Goal: Information Seeking & Learning: Learn about a topic

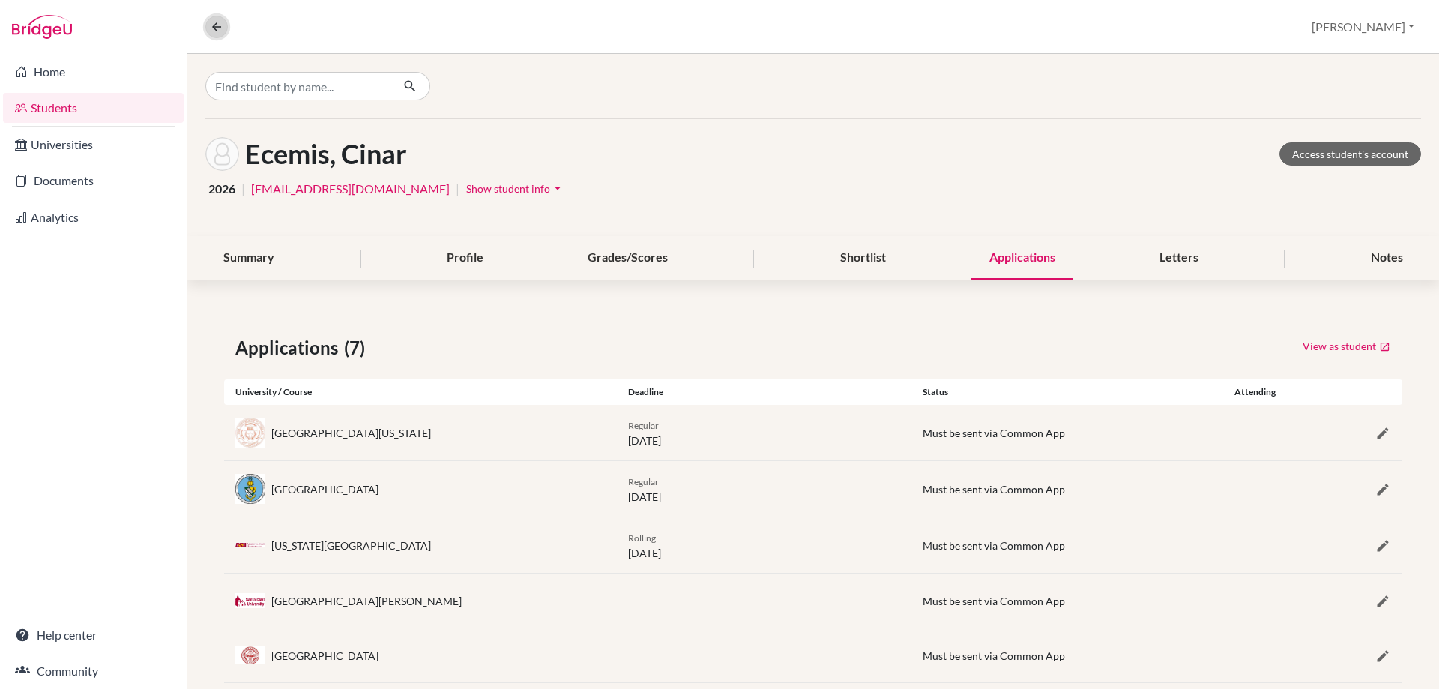
click at [209, 34] on button at bounding box center [216, 27] width 22 height 22
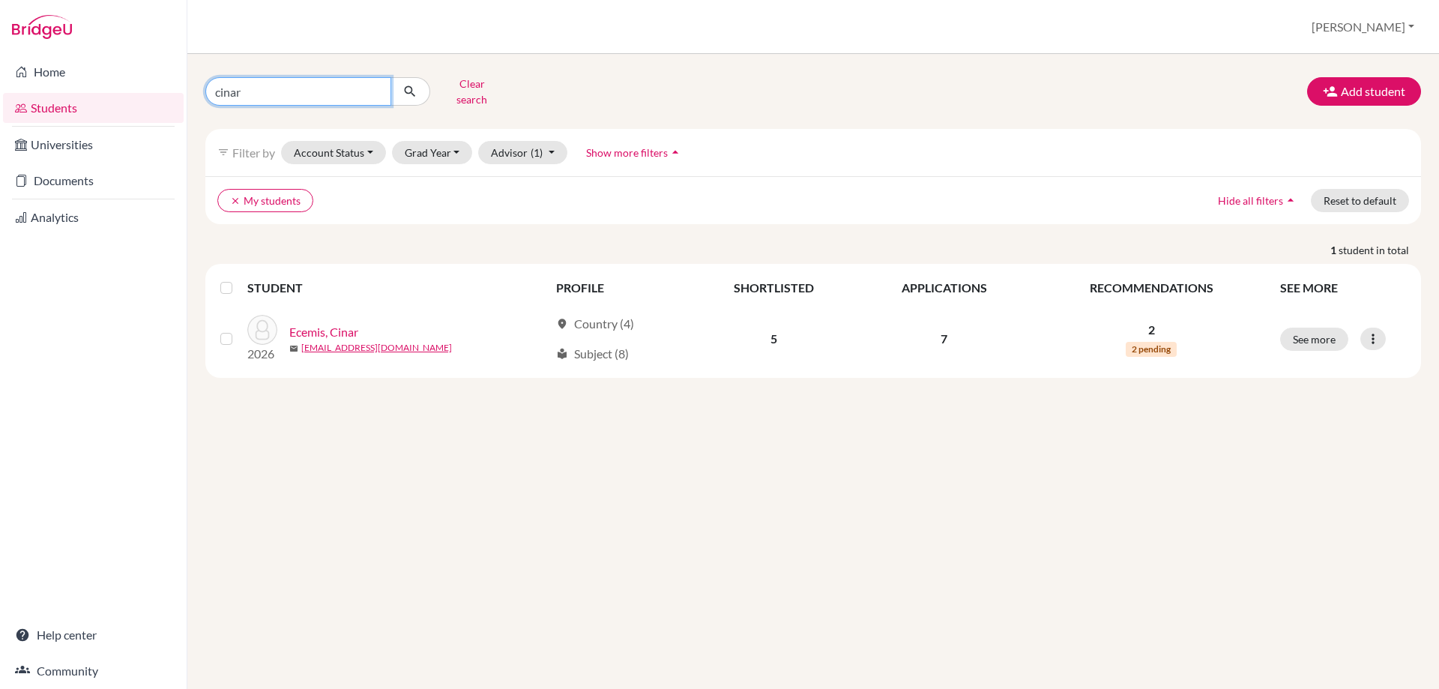
click at [249, 82] on input "cinar" at bounding box center [298, 91] width 186 height 28
type input "c"
type input "bu"
click button "submit" at bounding box center [411, 91] width 40 height 28
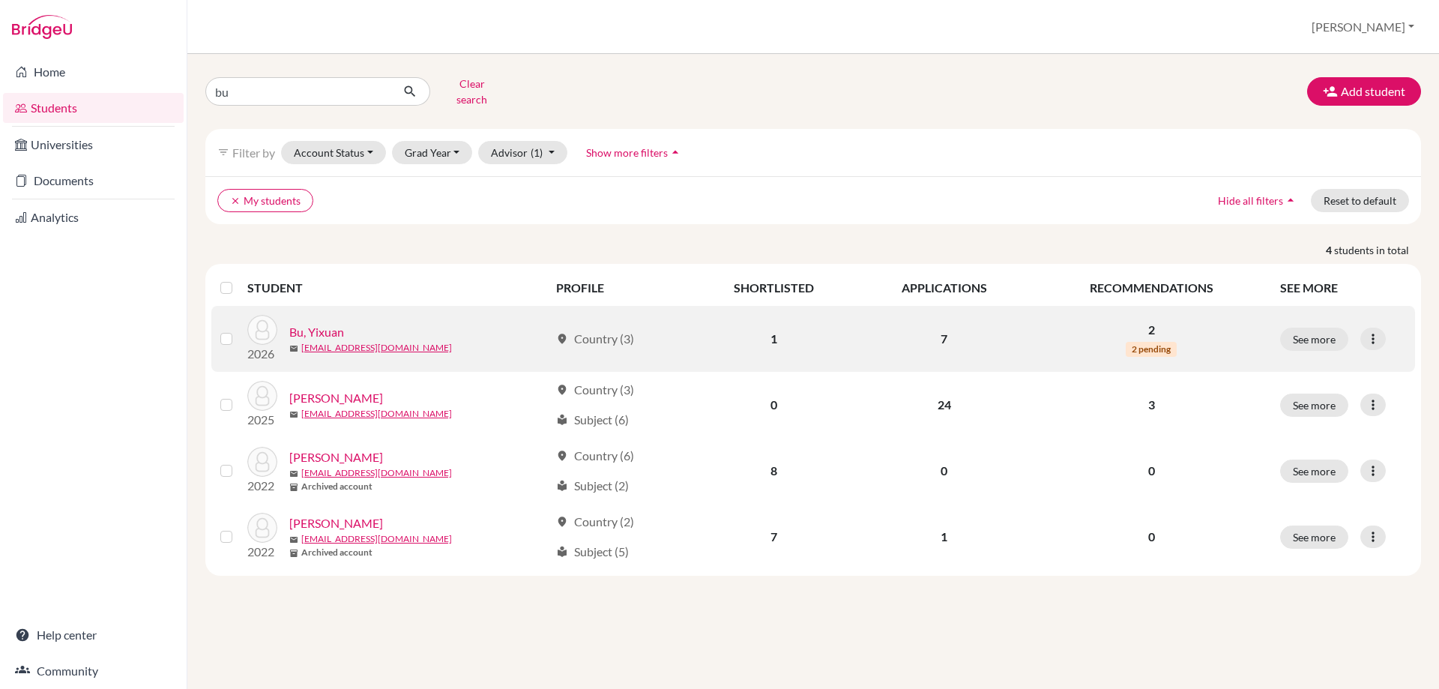
click at [318, 323] on link "Bu, Yixuan" at bounding box center [316, 332] width 55 height 18
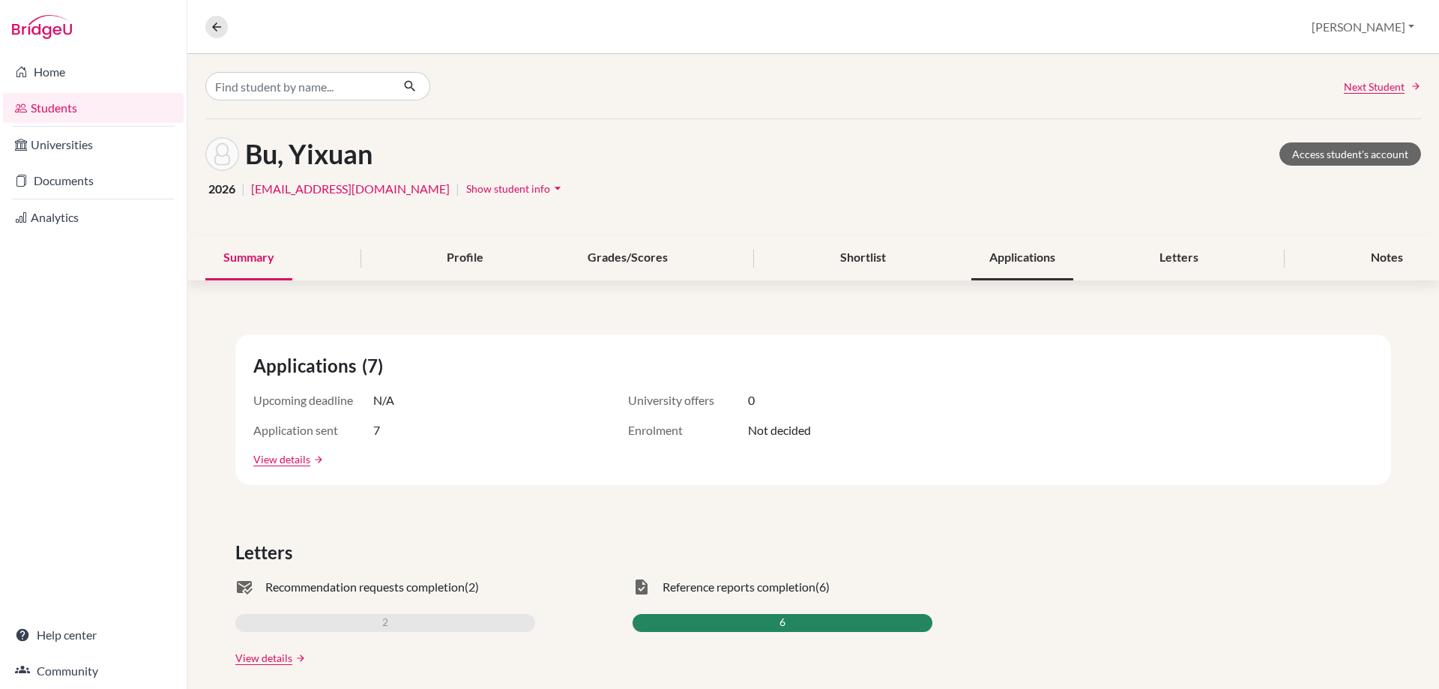
click at [1036, 249] on div "Applications" at bounding box center [1023, 258] width 102 height 44
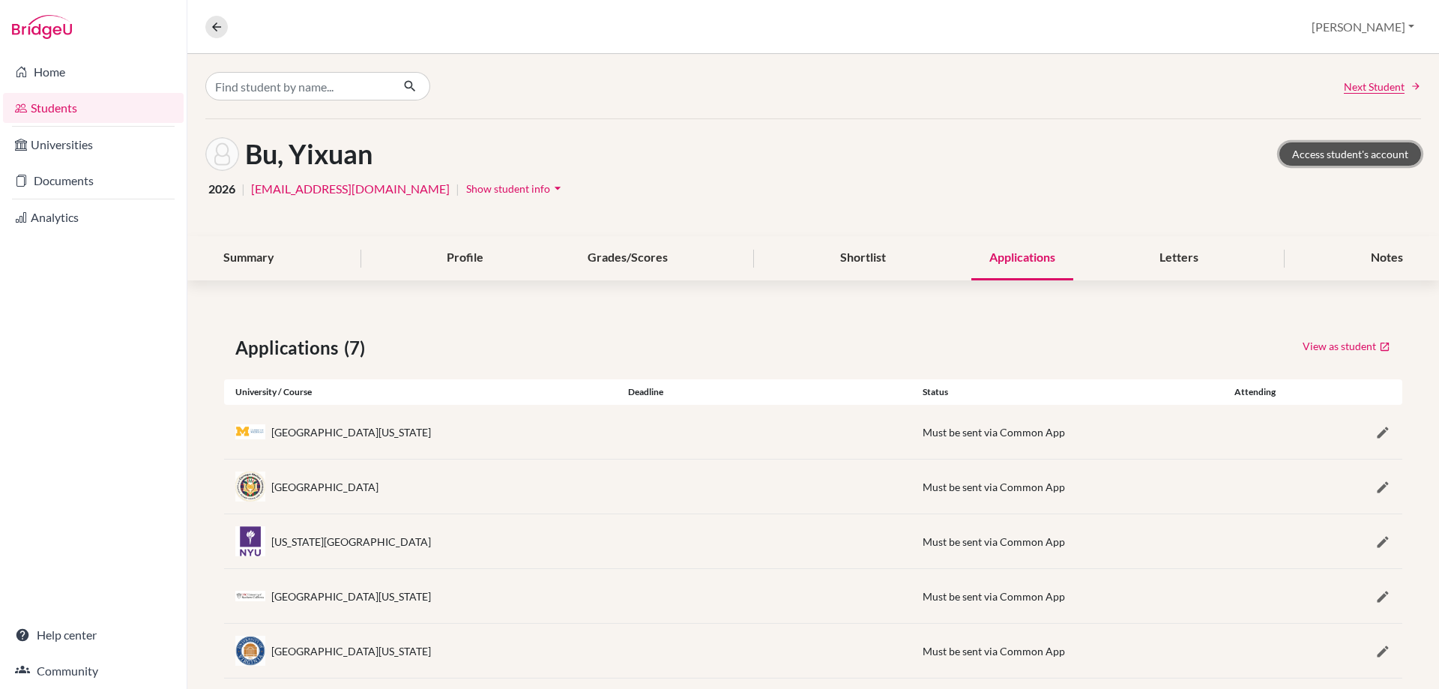
click at [1305, 157] on link "Access student's account" at bounding box center [1351, 153] width 142 height 23
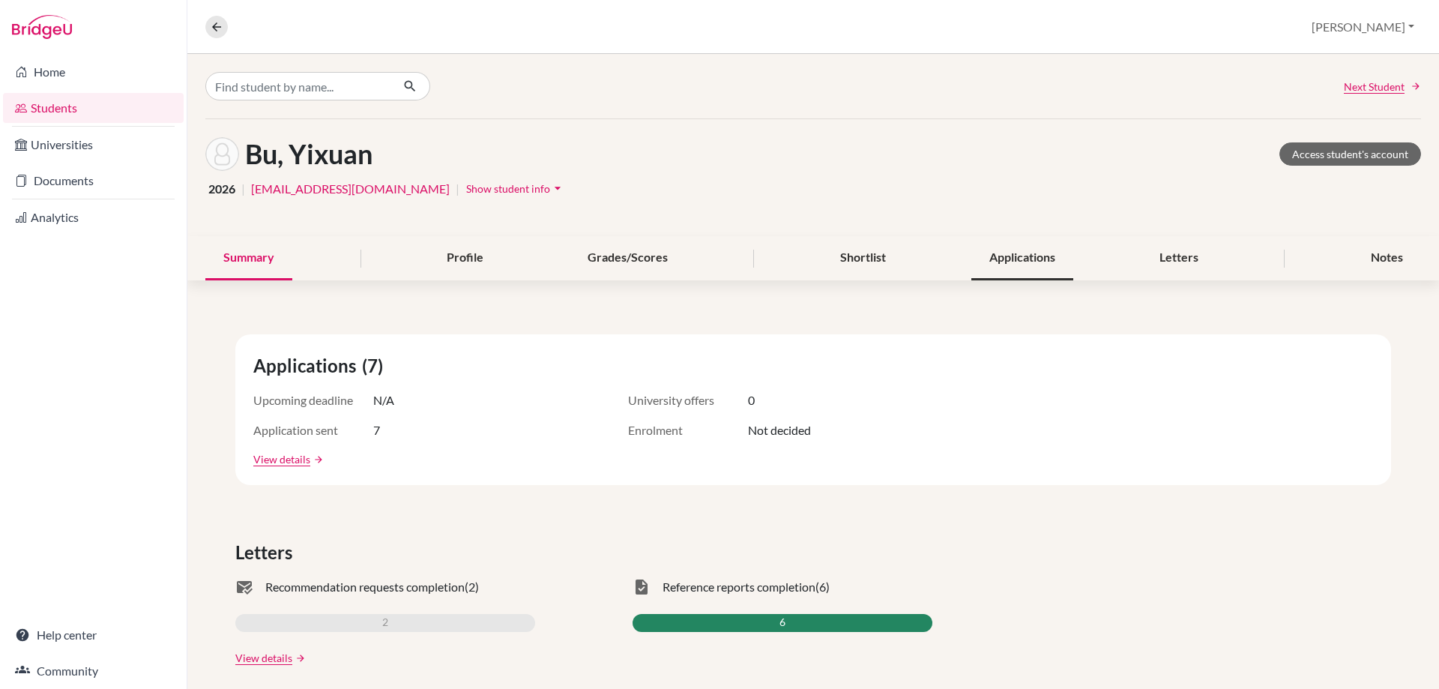
click at [1002, 251] on div "Applications" at bounding box center [1023, 258] width 102 height 44
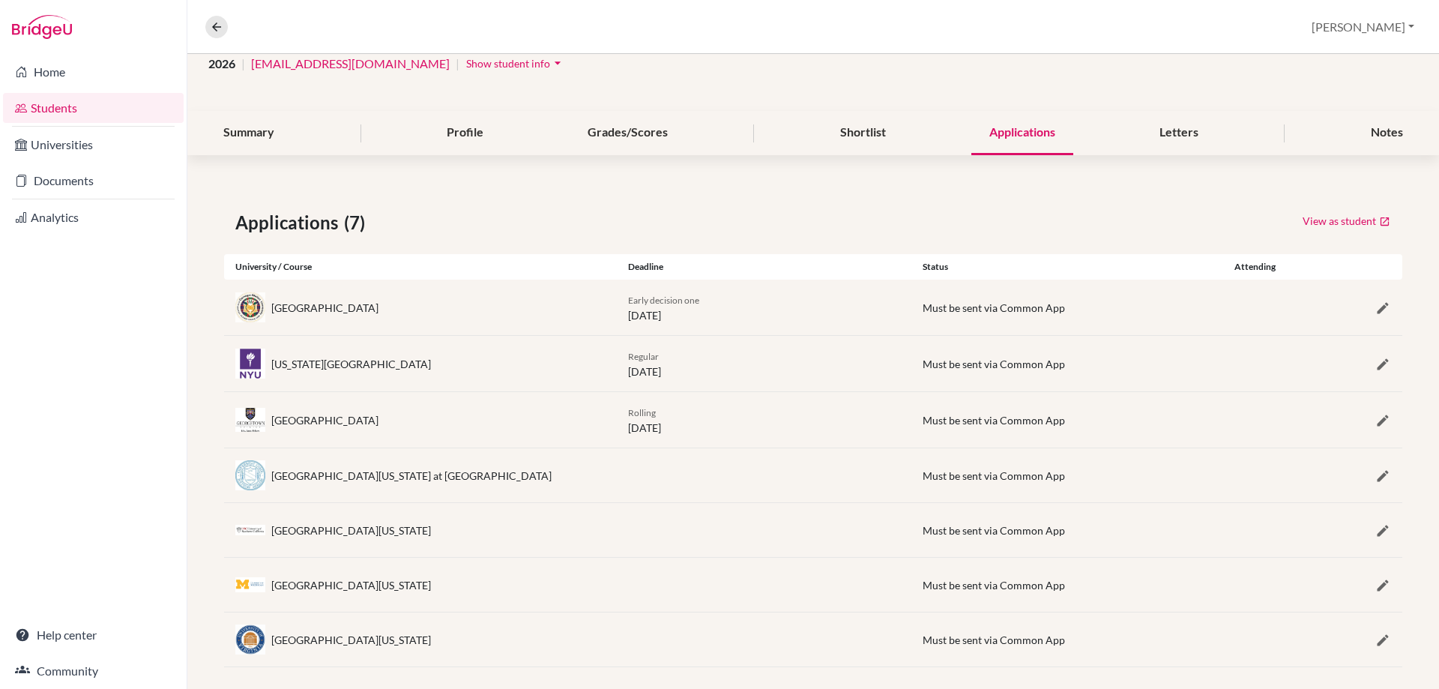
scroll to position [139, 0]
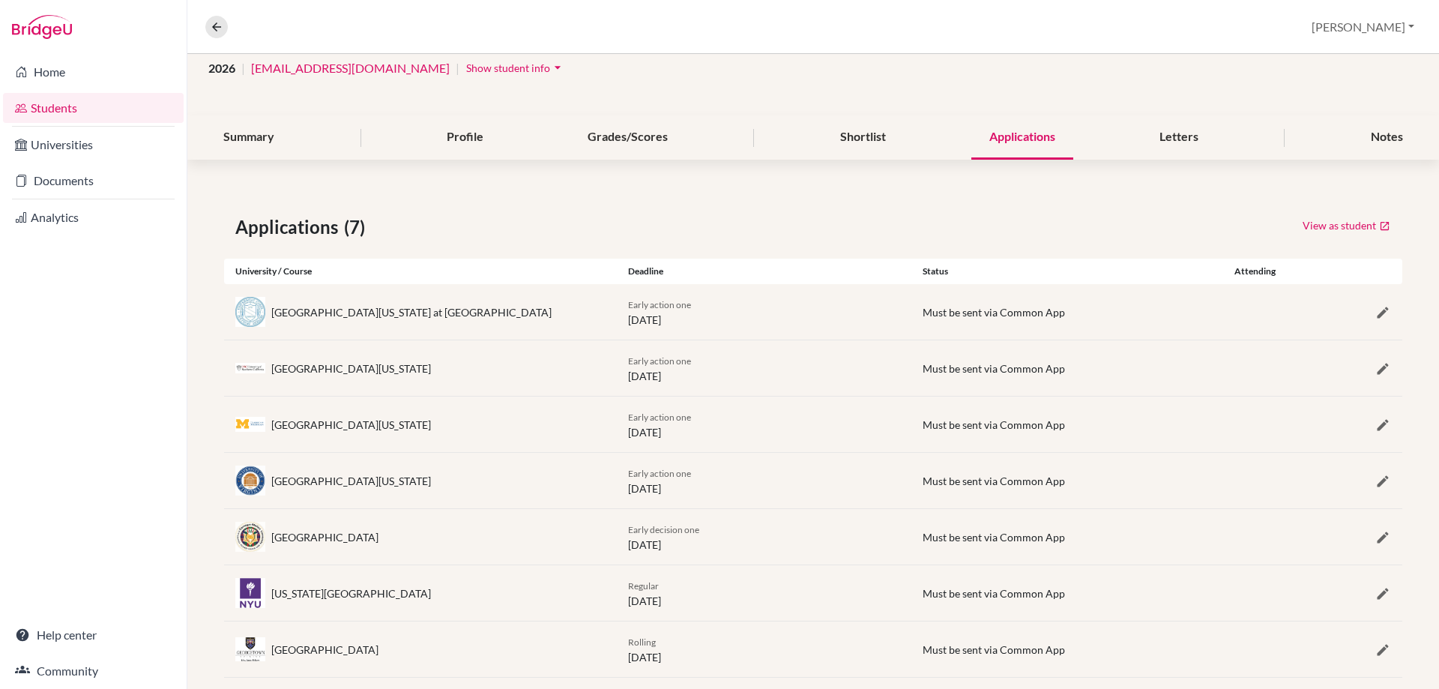
scroll to position [145, 0]
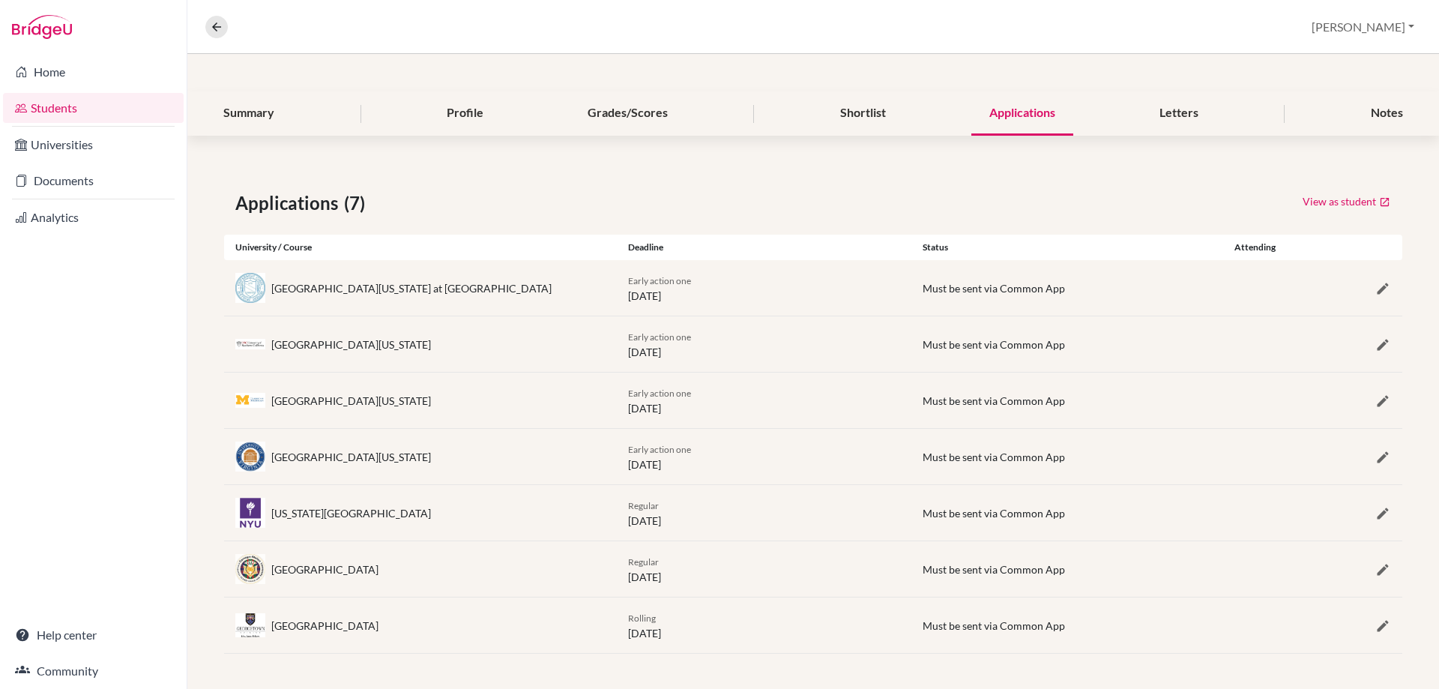
scroll to position [145, 0]
drag, startPoint x: 608, startPoint y: 274, endPoint x: 729, endPoint y: 295, distance: 123.1
click at [729, 295] on div "[GEOGRAPHIC_DATA][US_STATE] at [GEOGRAPHIC_DATA] Early action one [DATE] Must b…" at bounding box center [813, 286] width 1179 height 55
